Goal: Task Accomplishment & Management: Manage account settings

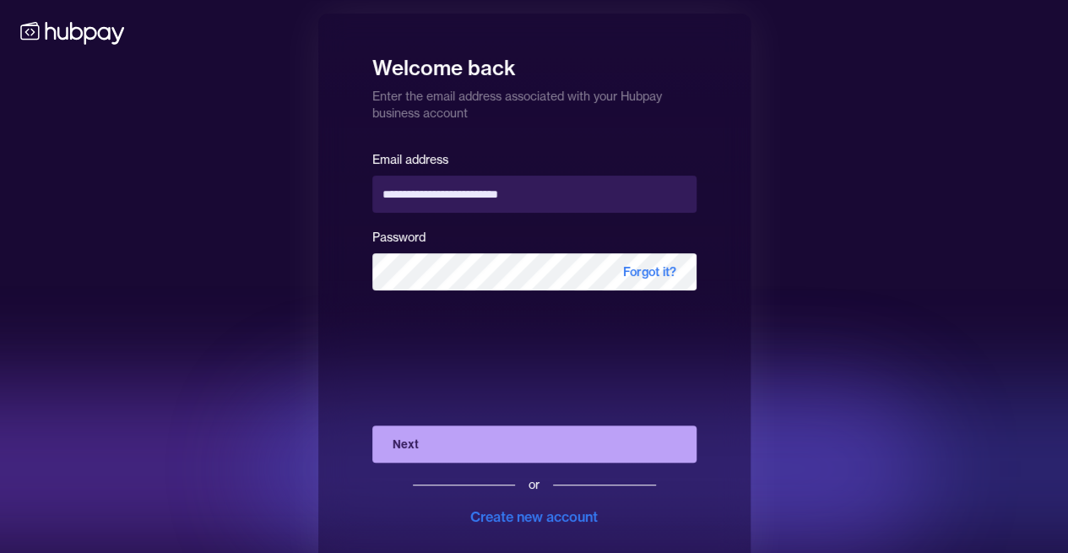
click at [515, 445] on button "Next" at bounding box center [534, 444] width 324 height 37
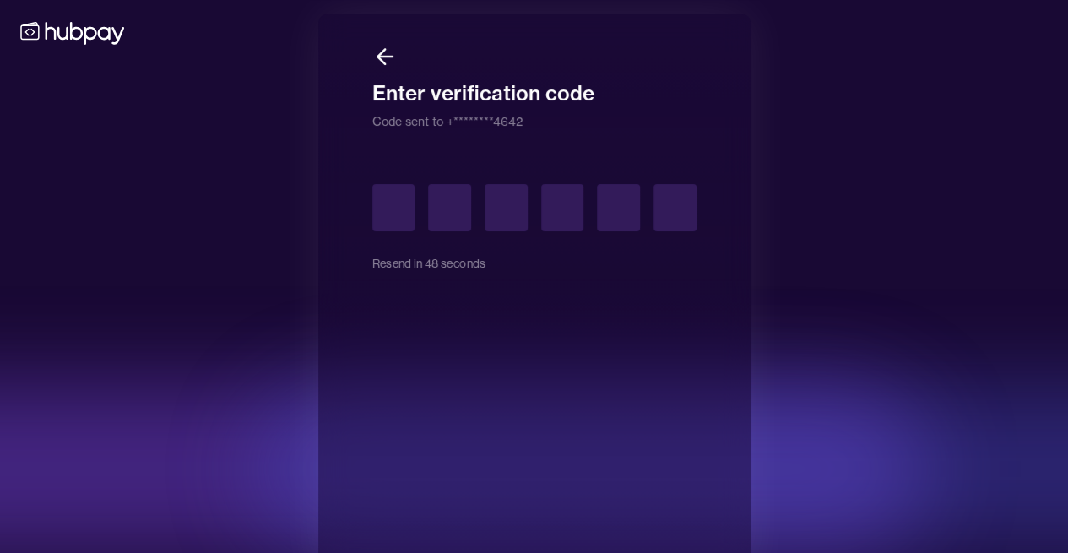
type input "*"
